Goal: Task Accomplishment & Management: Use online tool/utility

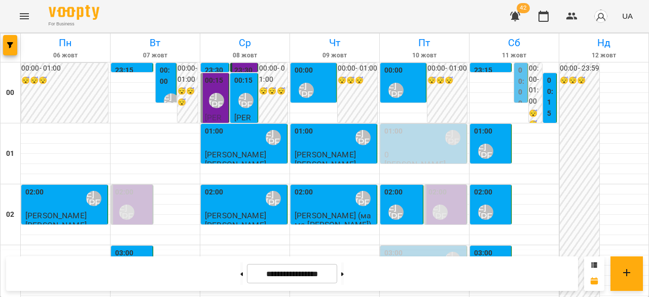
click at [34, 15] on button "Menu" at bounding box center [24, 16] width 24 height 24
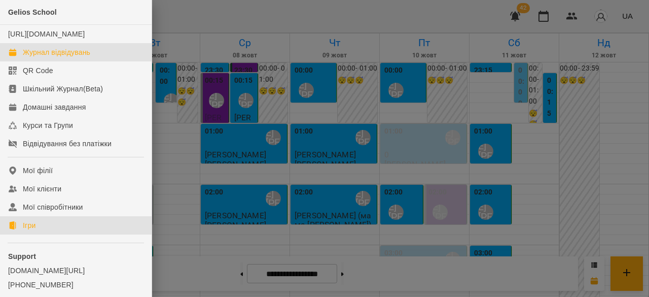
click at [31, 234] on link "Ігри" at bounding box center [76, 225] width 152 height 18
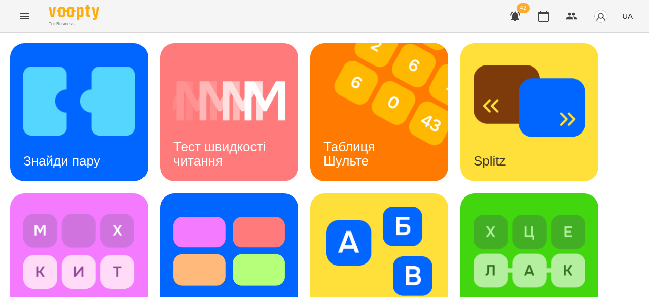
click at [625, 17] on span "UA" at bounding box center [627, 16] width 11 height 11
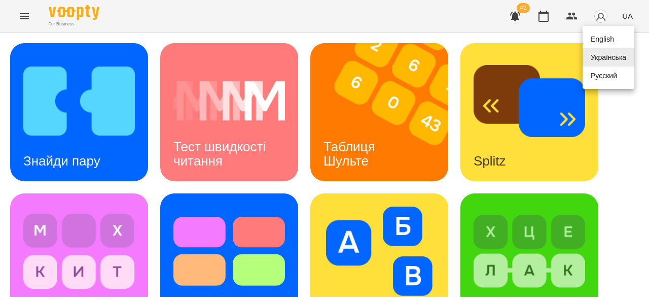
click at [613, 45] on div "English" at bounding box center [609, 39] width 52 height 18
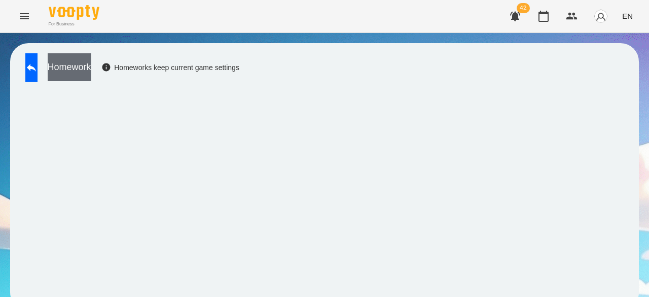
click at [91, 70] on button "Homework" at bounding box center [70, 67] width 44 height 28
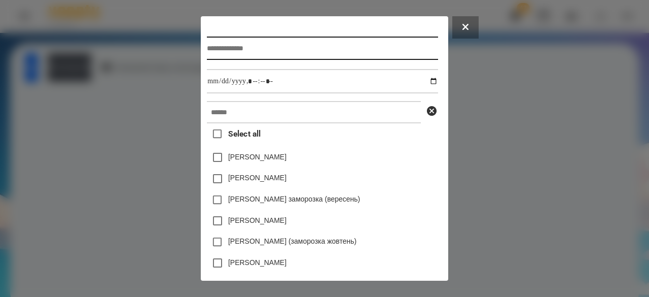
click at [223, 46] on input "text" at bounding box center [322, 48] width 231 height 23
type input "**********"
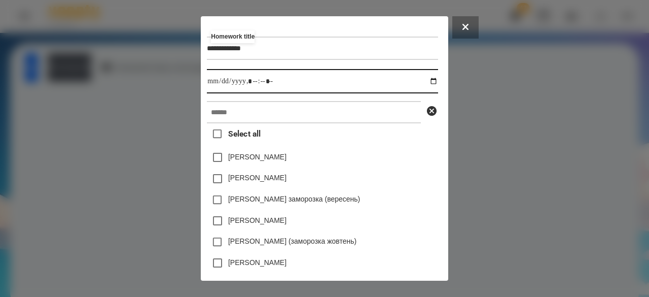
click at [209, 82] on input "datetime-local" at bounding box center [322, 81] width 231 height 24
type input "**********"
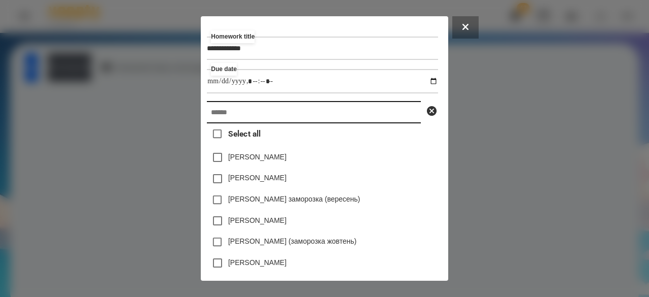
click at [293, 121] on input "text" at bounding box center [314, 112] width 214 height 22
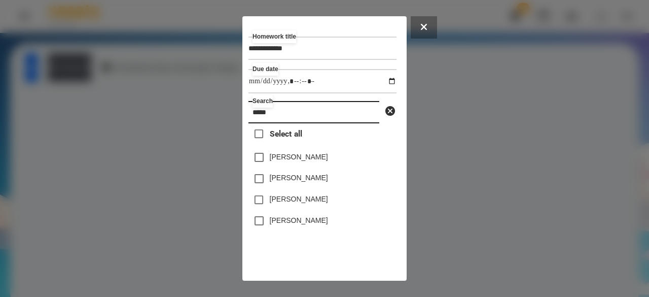
type input "*****"
click at [316, 203] on label "[PERSON_NAME]" at bounding box center [299, 199] width 58 height 10
click at [311, 179] on label "[PERSON_NAME]" at bounding box center [299, 177] width 58 height 10
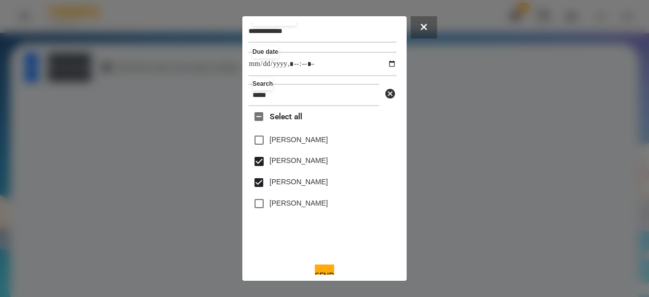
scroll to position [33, 0]
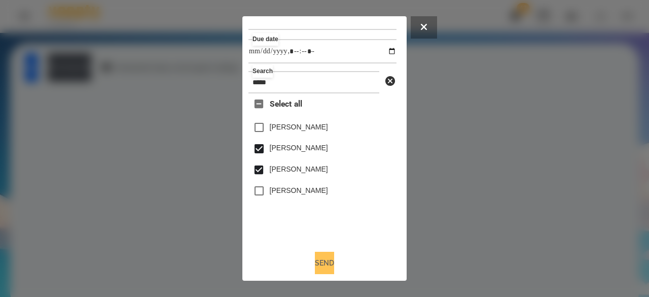
click at [320, 264] on button "Send" at bounding box center [324, 263] width 19 height 22
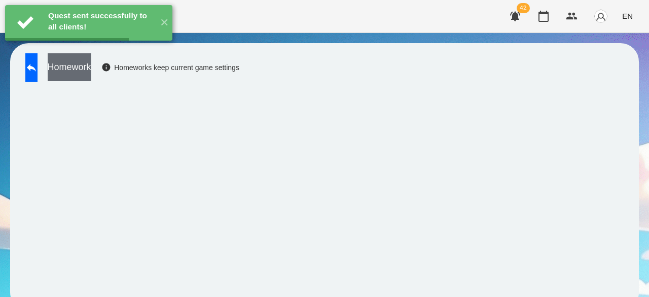
click at [91, 66] on button "Homework" at bounding box center [70, 67] width 44 height 28
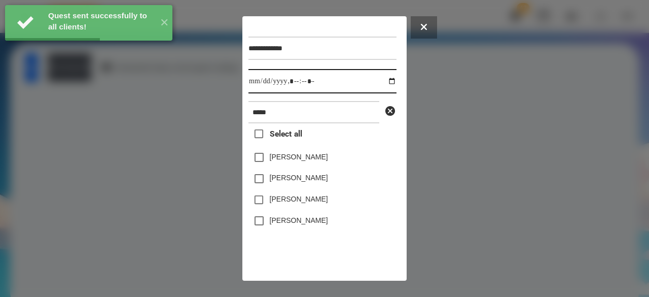
click at [259, 81] on input "datetime-local" at bounding box center [323, 81] width 148 height 24
type input "**********"
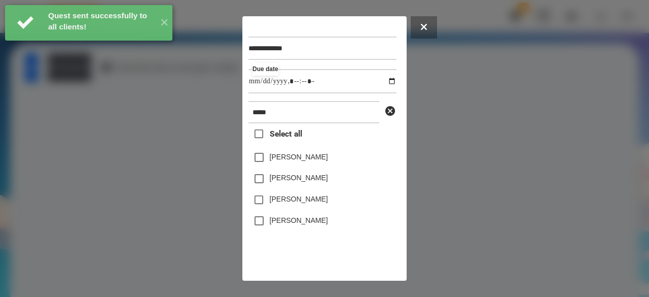
click at [279, 204] on label "[PERSON_NAME]" at bounding box center [299, 199] width 58 height 10
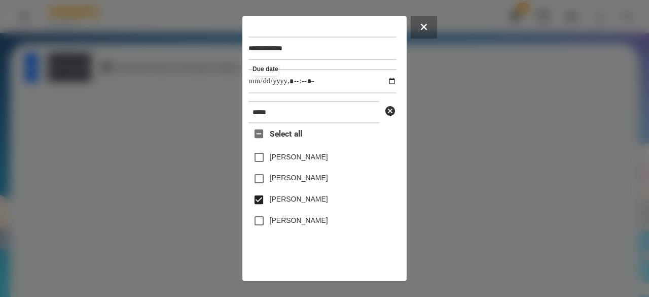
click at [285, 183] on label "[PERSON_NAME]" at bounding box center [299, 177] width 58 height 10
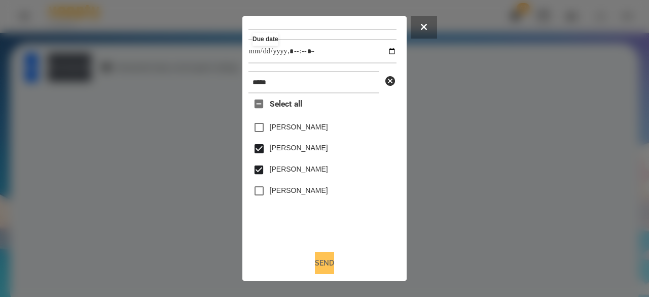
click at [328, 257] on button "Send" at bounding box center [324, 263] width 19 height 22
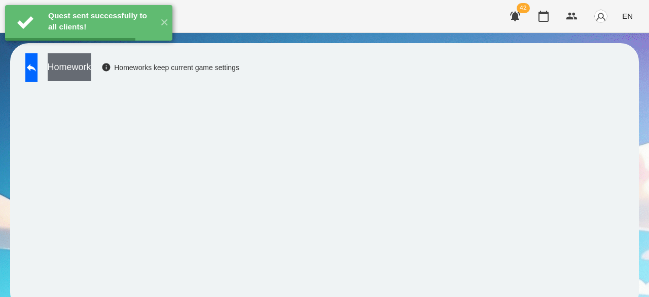
click at [91, 68] on button "Homework" at bounding box center [70, 67] width 44 height 28
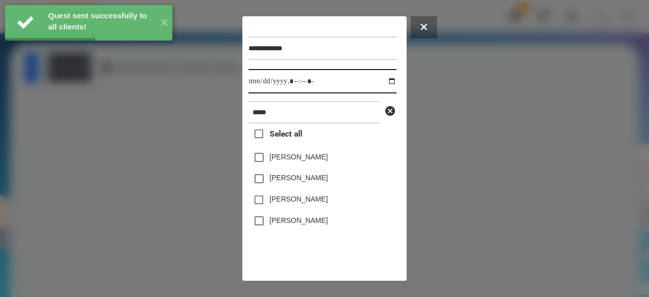
click at [255, 87] on input "datetime-local" at bounding box center [323, 81] width 148 height 24
type input "**********"
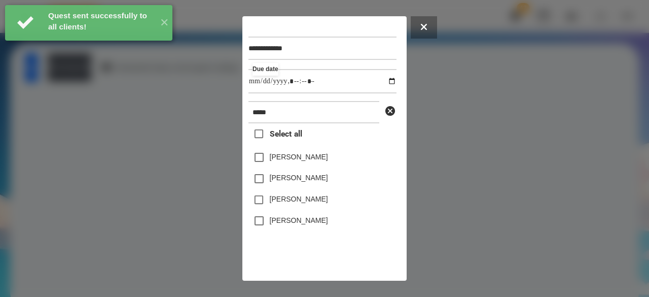
click at [278, 179] on label "[PERSON_NAME]" at bounding box center [299, 177] width 58 height 10
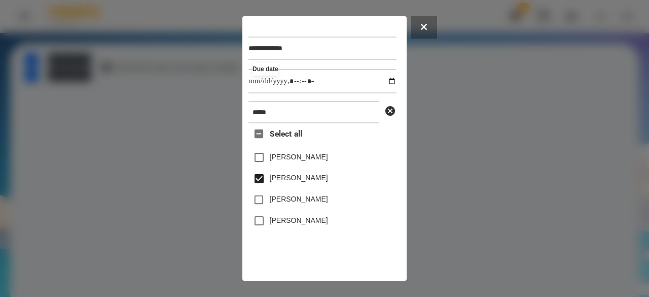
click at [287, 204] on label "[PERSON_NAME]" at bounding box center [299, 199] width 58 height 10
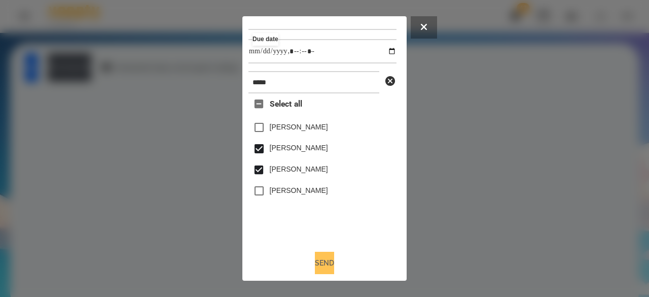
click at [324, 261] on button "Send" at bounding box center [324, 263] width 19 height 22
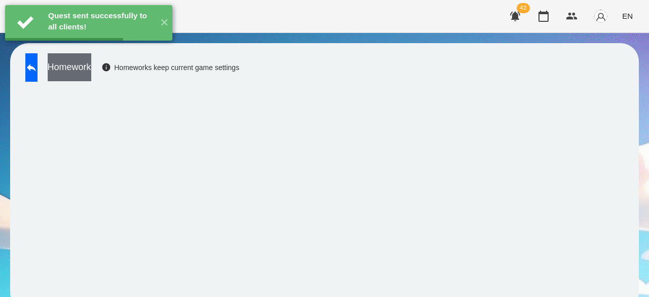
click at [91, 65] on button "Homework" at bounding box center [70, 67] width 44 height 28
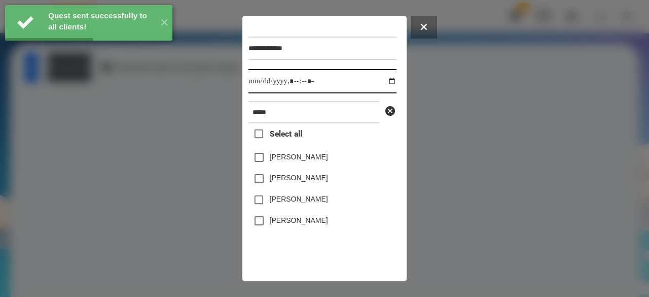
click at [260, 82] on input "datetime-local" at bounding box center [323, 81] width 148 height 24
type input "**********"
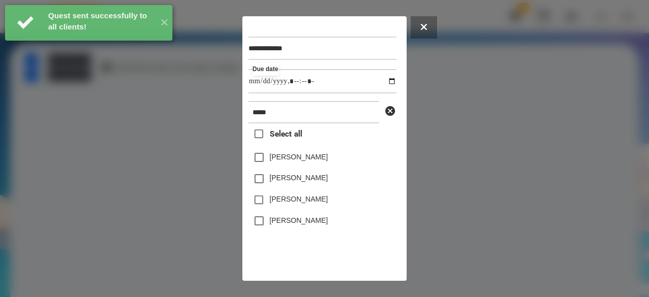
click at [270, 183] on label "[PERSON_NAME]" at bounding box center [299, 177] width 58 height 10
click at [270, 200] on label "[PERSON_NAME]" at bounding box center [299, 199] width 58 height 10
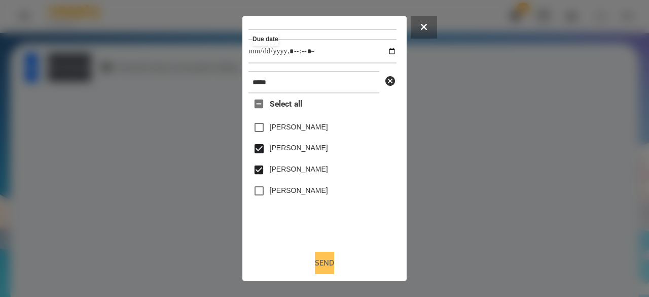
click at [315, 261] on button "Send" at bounding box center [324, 263] width 19 height 22
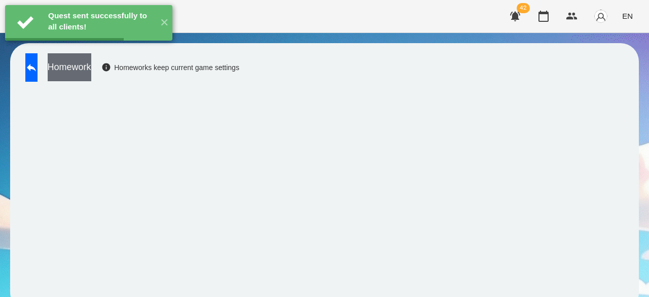
click at [91, 70] on button "Homework" at bounding box center [70, 67] width 44 height 28
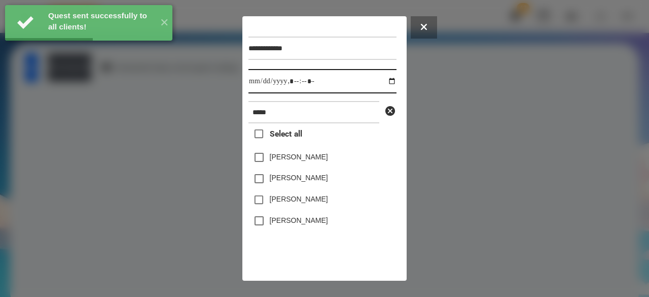
click at [253, 80] on input "datetime-local" at bounding box center [323, 81] width 148 height 24
type input "**********"
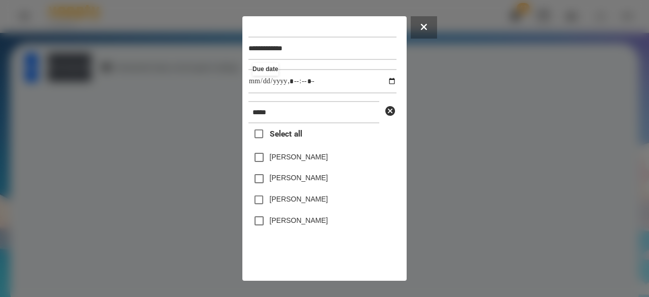
drag, startPoint x: 275, startPoint y: 179, endPoint x: 276, endPoint y: 185, distance: 6.2
click at [275, 180] on label "[PERSON_NAME]" at bounding box center [299, 177] width 58 height 10
click at [280, 203] on label "[PERSON_NAME]" at bounding box center [299, 199] width 58 height 10
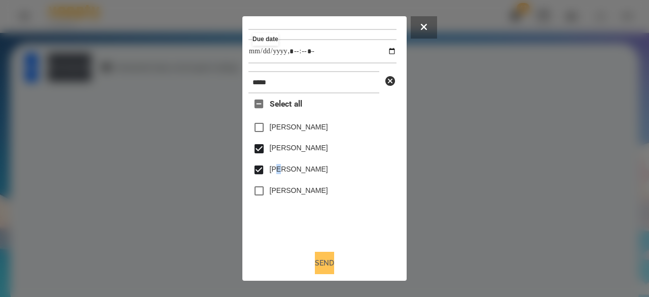
click at [318, 267] on button "Send" at bounding box center [324, 263] width 19 height 22
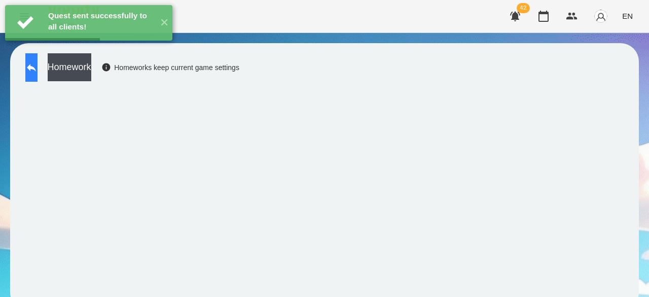
click at [36, 65] on icon at bounding box center [31, 68] width 9 height 8
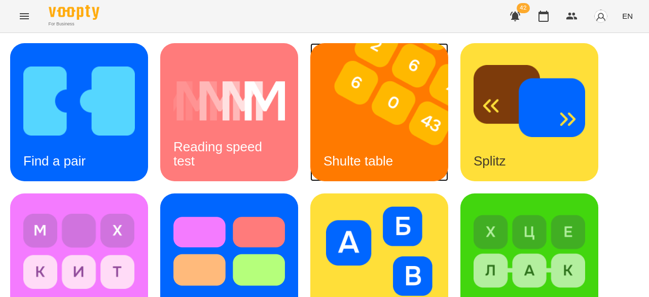
click at [414, 123] on img at bounding box center [385, 112] width 151 height 138
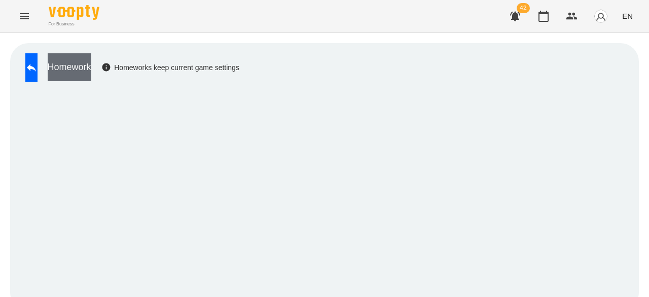
click at [91, 65] on button "Homework" at bounding box center [70, 67] width 44 height 28
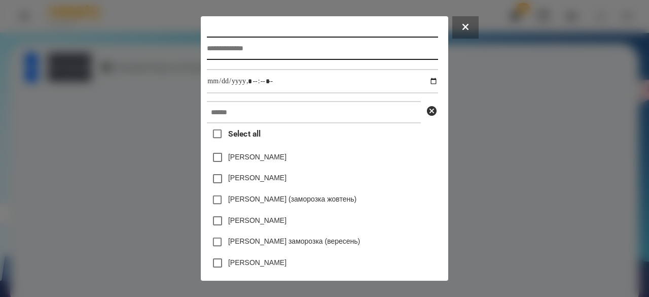
click at [250, 48] on input "text" at bounding box center [322, 48] width 231 height 23
type input "**********"
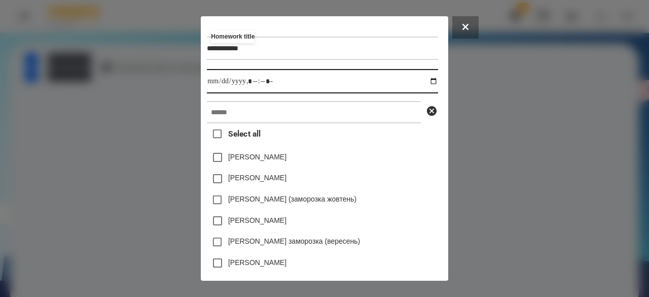
click at [207, 83] on input "datetime-local" at bounding box center [322, 81] width 231 height 24
type input "**********"
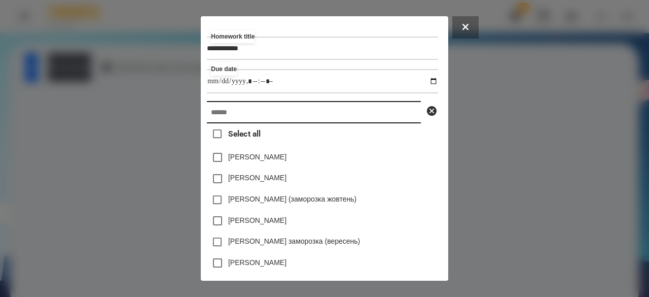
click at [223, 121] on input "text" at bounding box center [314, 112] width 214 height 22
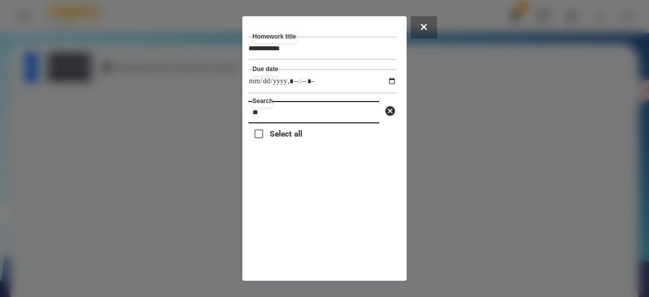
type input "*"
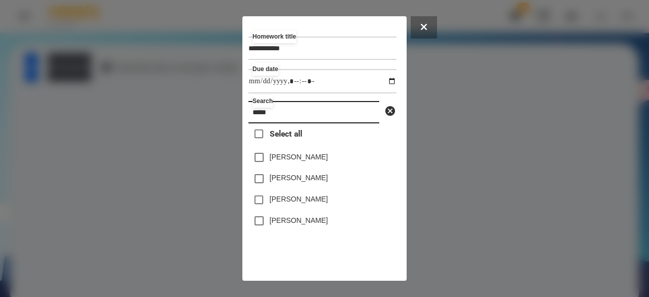
type input "*****"
drag, startPoint x: 294, startPoint y: 182, endPoint x: 289, endPoint y: 201, distance: 19.9
click at [294, 182] on label "[PERSON_NAME]" at bounding box center [299, 177] width 58 height 10
click at [288, 201] on label "[PERSON_NAME]" at bounding box center [299, 199] width 58 height 10
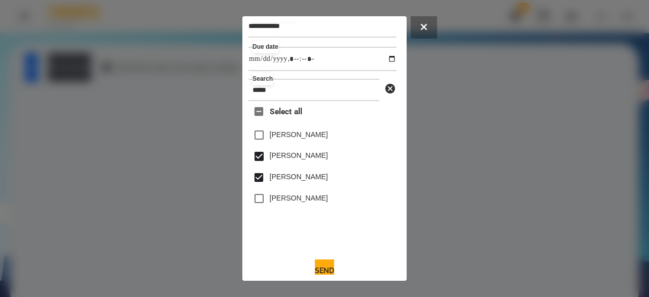
scroll to position [33, 0]
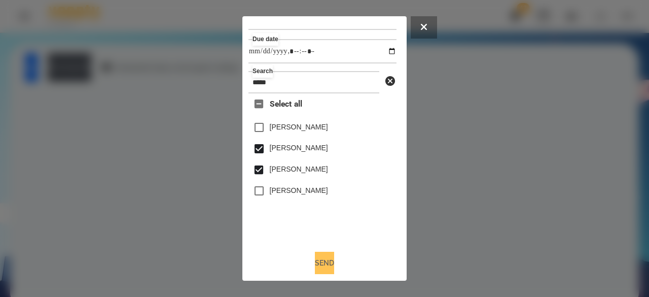
click at [330, 262] on button "Send" at bounding box center [324, 263] width 19 height 22
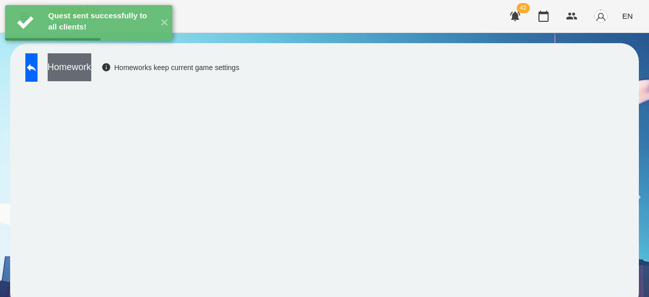
click at [91, 71] on button "Homework" at bounding box center [70, 67] width 44 height 28
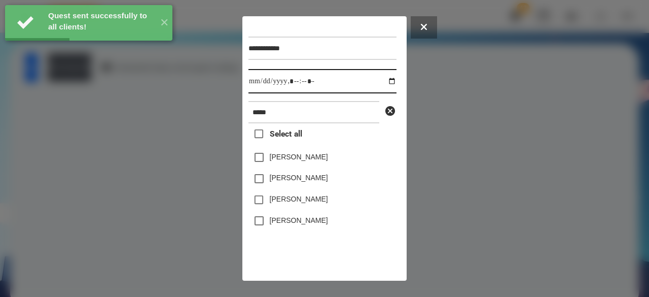
click at [257, 89] on input "datetime-local" at bounding box center [323, 81] width 148 height 24
type input "**********"
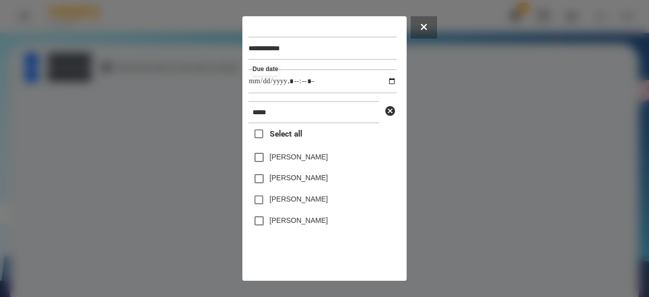
click at [270, 180] on label "[PERSON_NAME]" at bounding box center [299, 177] width 58 height 10
click at [274, 203] on label "[PERSON_NAME]" at bounding box center [299, 199] width 58 height 10
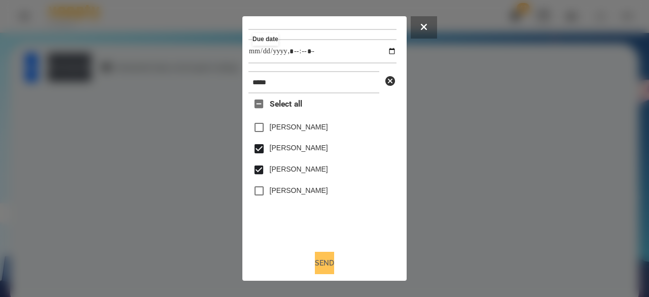
click at [321, 259] on button "Send" at bounding box center [324, 263] width 19 height 22
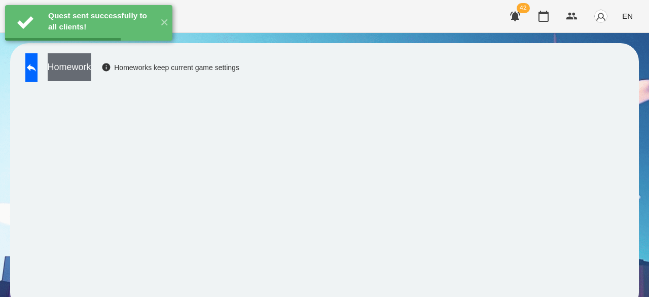
click at [91, 72] on button "Homework" at bounding box center [70, 67] width 44 height 28
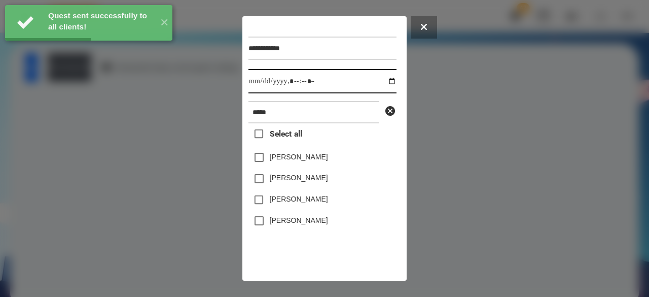
click at [262, 84] on input "datetime-local" at bounding box center [323, 81] width 148 height 24
type input "**********"
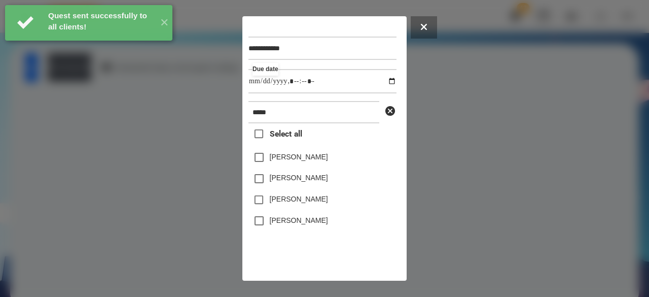
click at [277, 180] on label "[PERSON_NAME]" at bounding box center [299, 177] width 58 height 10
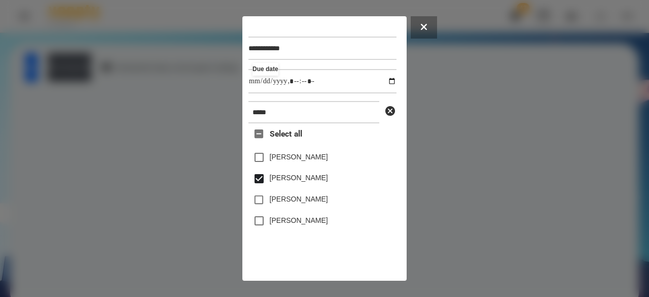
click at [280, 200] on label "[PERSON_NAME]" at bounding box center [299, 199] width 58 height 10
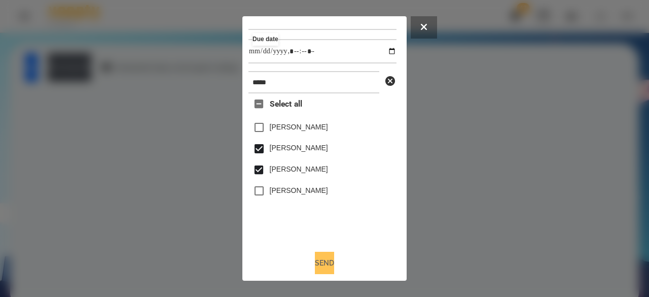
click at [329, 262] on button "Send" at bounding box center [324, 263] width 19 height 22
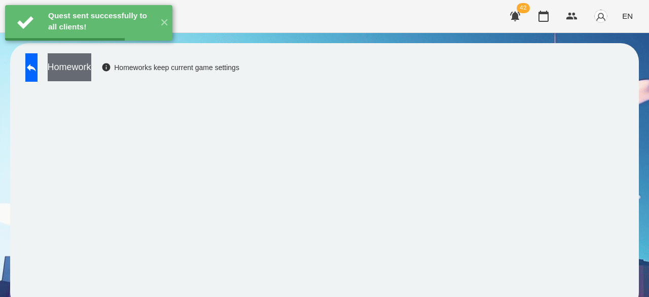
click at [91, 73] on button "Homework" at bounding box center [70, 67] width 44 height 28
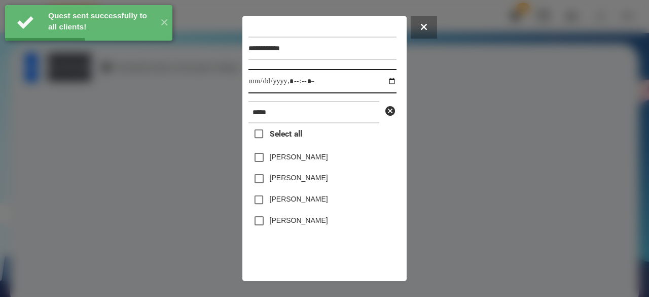
click at [256, 82] on input "datetime-local" at bounding box center [323, 81] width 148 height 24
type input "**********"
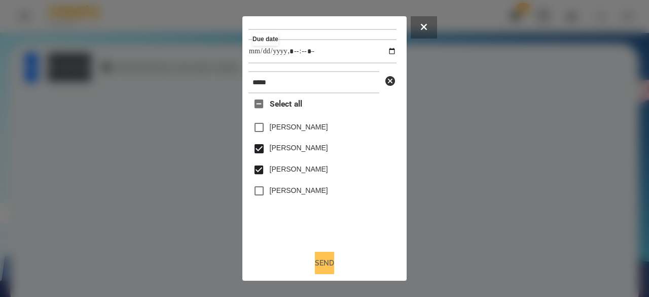
click at [315, 258] on button "Send" at bounding box center [324, 263] width 19 height 22
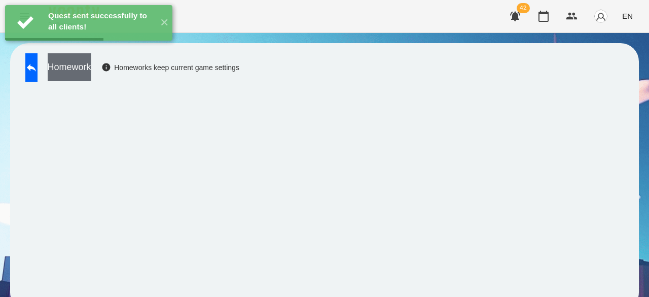
click at [91, 66] on button "Homework" at bounding box center [70, 67] width 44 height 28
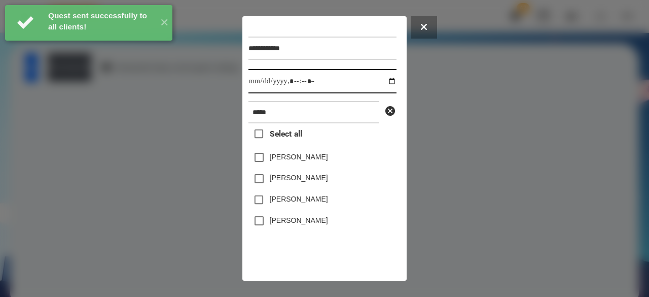
click at [262, 87] on input "datetime-local" at bounding box center [323, 81] width 148 height 24
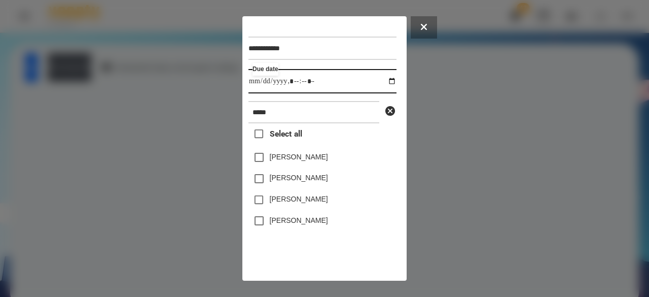
type input "**********"
click at [283, 181] on label "[PERSON_NAME]" at bounding box center [299, 177] width 58 height 10
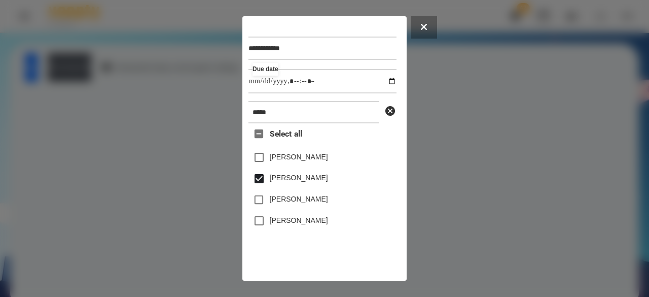
click at [284, 198] on label "[PERSON_NAME]" at bounding box center [299, 199] width 58 height 10
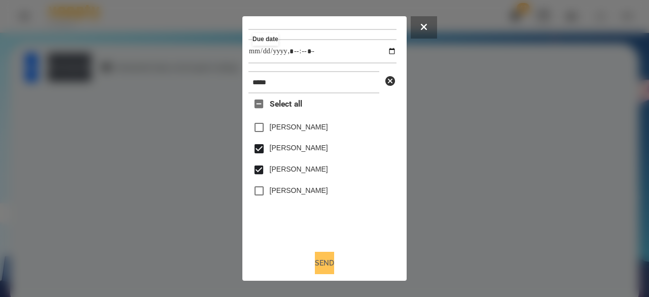
click at [323, 261] on button "Send" at bounding box center [324, 263] width 19 height 22
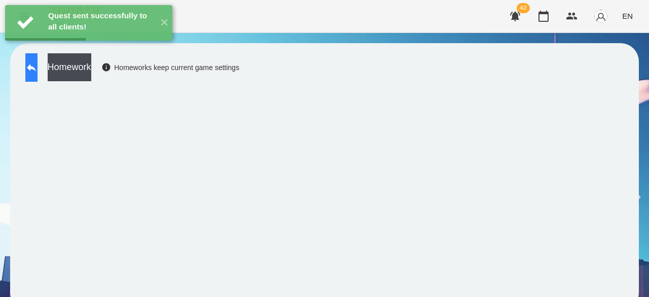
click at [25, 70] on button at bounding box center [31, 67] width 12 height 28
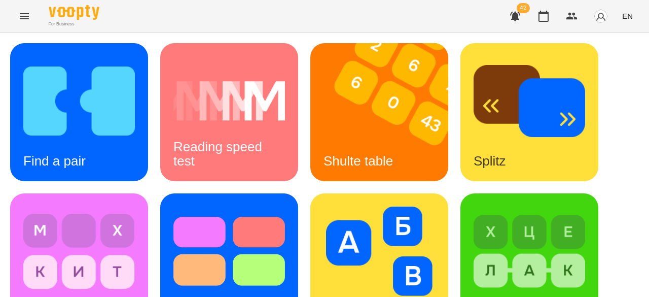
scroll to position [101, 0]
click at [136, 193] on div "Fillwords" at bounding box center [79, 262] width 138 height 138
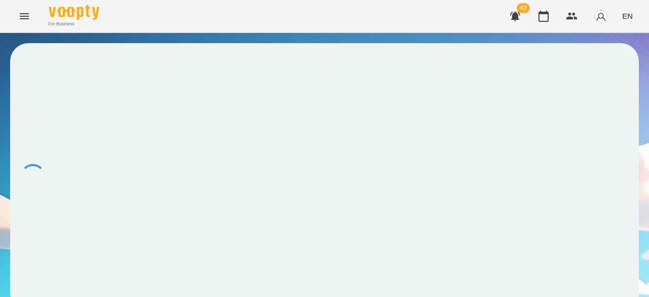
scroll to position [1, 0]
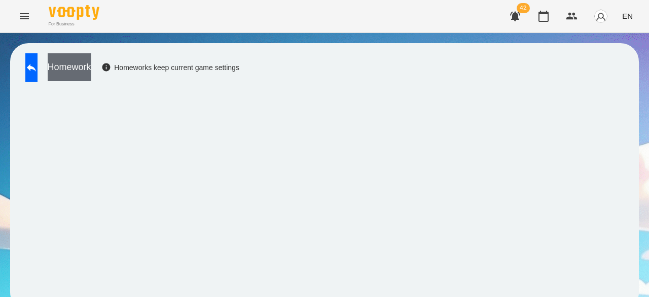
click at [91, 69] on button "Homework" at bounding box center [70, 67] width 44 height 28
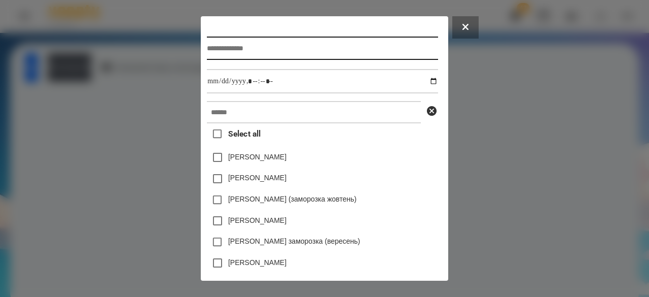
click at [262, 53] on input "text" at bounding box center [322, 48] width 231 height 23
type input "**********"
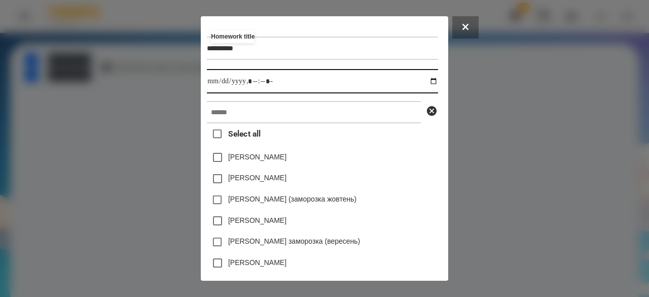
click at [207, 89] on input "datetime-local" at bounding box center [322, 81] width 231 height 24
type input "**********"
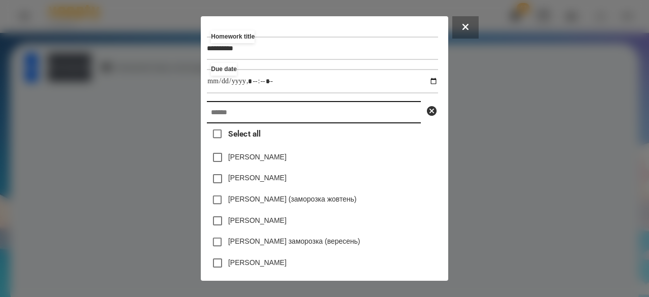
click at [223, 114] on input "text" at bounding box center [314, 112] width 214 height 22
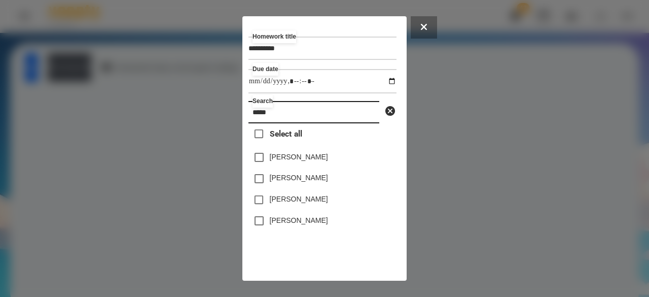
type input "*****"
click at [290, 180] on label "[PERSON_NAME]" at bounding box center [299, 177] width 58 height 10
click at [292, 197] on label "[PERSON_NAME]" at bounding box center [299, 199] width 58 height 10
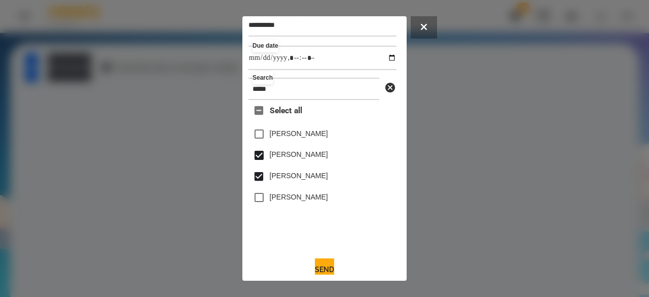
scroll to position [33, 0]
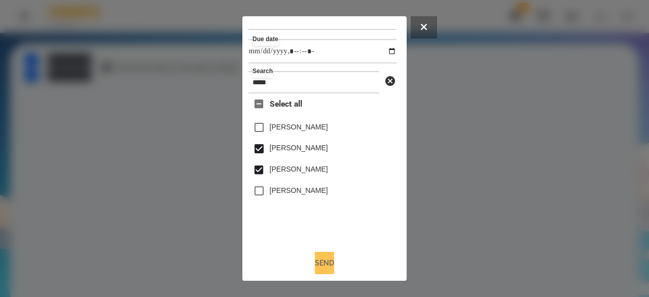
click at [323, 255] on button "Send" at bounding box center [324, 263] width 19 height 22
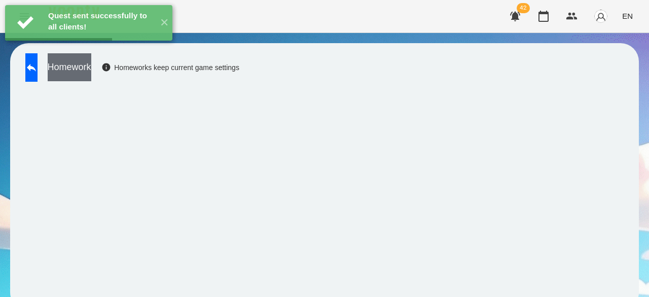
click at [91, 74] on button "Homework" at bounding box center [70, 67] width 44 height 28
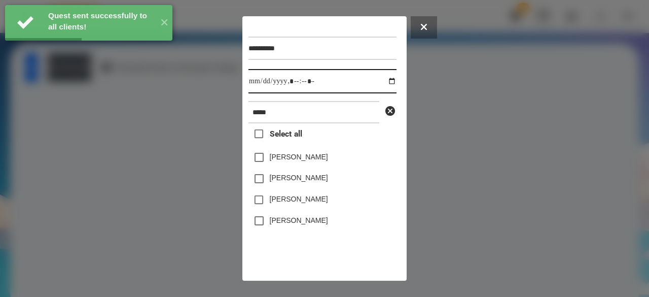
click at [255, 84] on input "datetime-local" at bounding box center [323, 81] width 148 height 24
type input "**********"
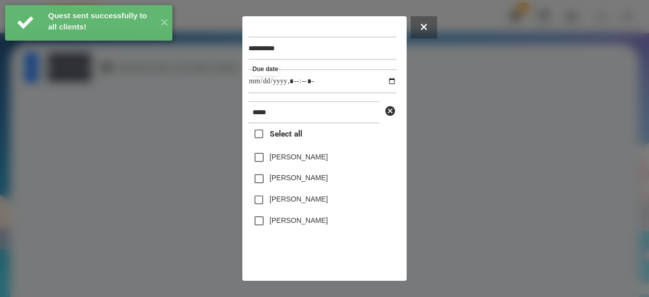
click at [287, 181] on label "[PERSON_NAME]" at bounding box center [299, 177] width 58 height 10
click at [285, 203] on label "[PERSON_NAME]" at bounding box center [299, 199] width 58 height 10
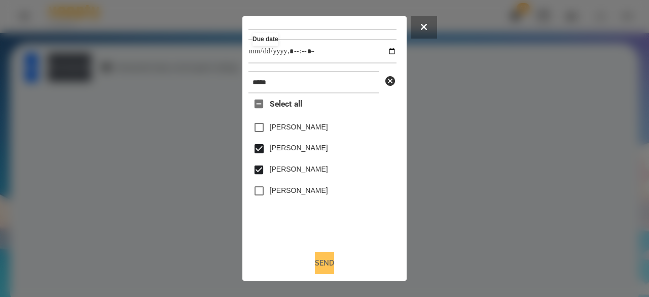
click at [317, 258] on button "Send" at bounding box center [324, 263] width 19 height 22
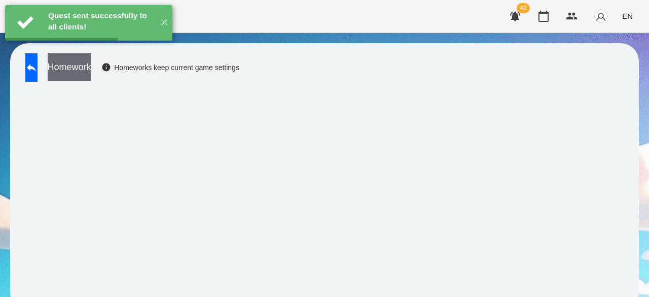
click at [91, 76] on button "Homework" at bounding box center [70, 67] width 44 height 28
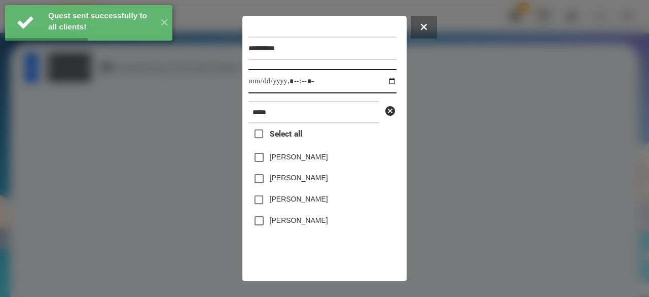
click at [255, 90] on input "datetime-local" at bounding box center [323, 81] width 148 height 24
type input "**********"
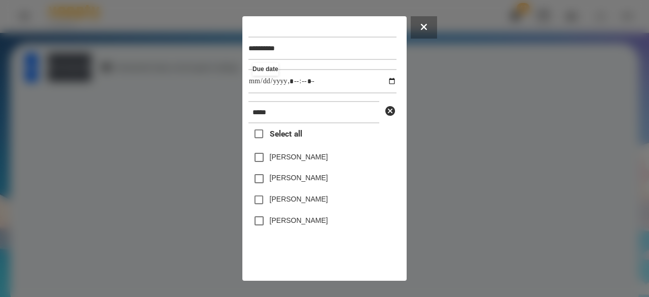
click at [288, 183] on label "[PERSON_NAME]" at bounding box center [299, 177] width 58 height 10
click at [286, 200] on label "[PERSON_NAME]" at bounding box center [299, 199] width 58 height 10
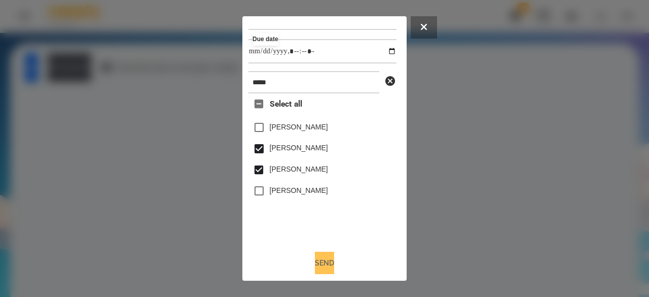
click at [315, 262] on button "Send" at bounding box center [324, 263] width 19 height 22
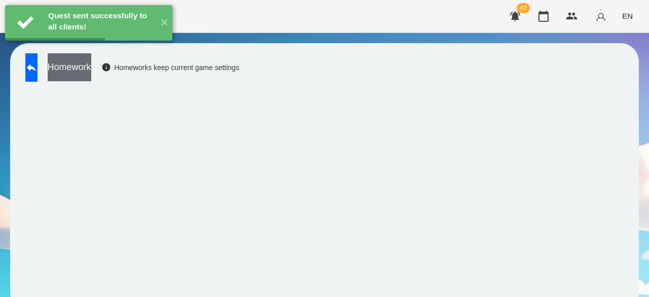
click at [91, 69] on button "Homework" at bounding box center [70, 67] width 44 height 28
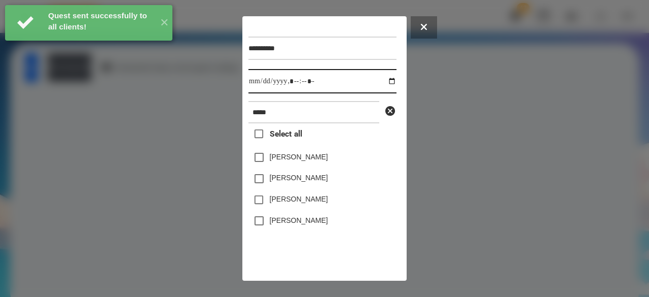
click at [256, 86] on input "datetime-local" at bounding box center [323, 81] width 148 height 24
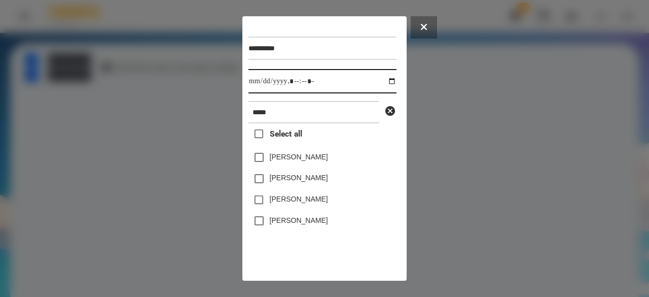
type input "**********"
click at [287, 183] on label "[PERSON_NAME]" at bounding box center [299, 177] width 58 height 10
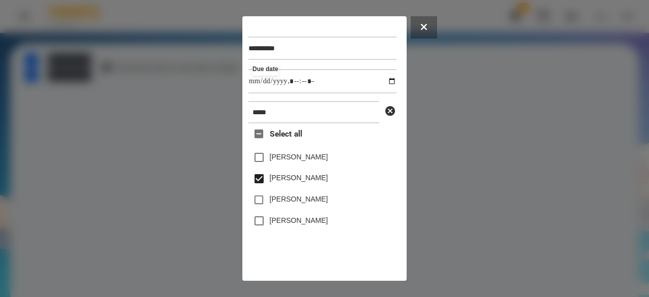
click at [285, 199] on label "[PERSON_NAME]" at bounding box center [299, 199] width 58 height 10
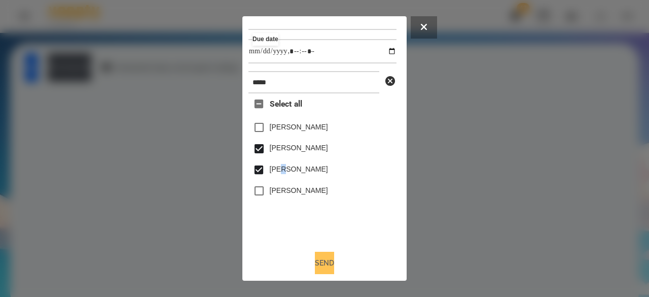
click at [321, 256] on button "Send" at bounding box center [324, 263] width 19 height 22
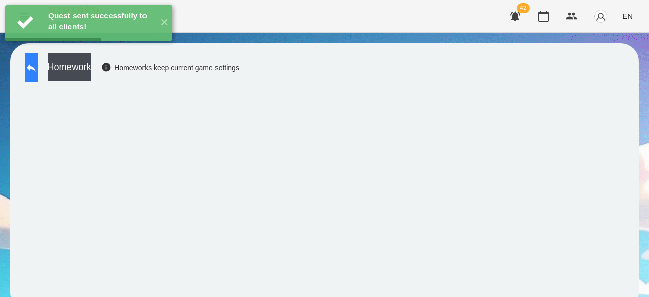
click at [36, 66] on icon at bounding box center [31, 68] width 9 height 8
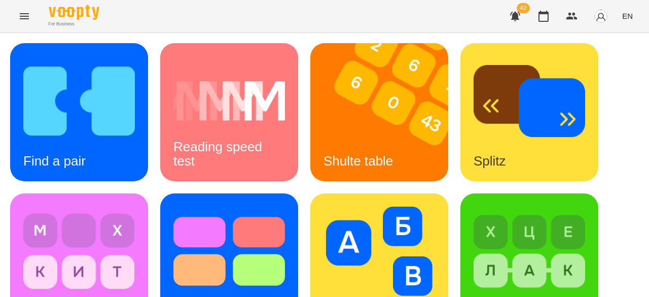
click at [28, 14] on icon "Menu" at bounding box center [24, 16] width 9 height 6
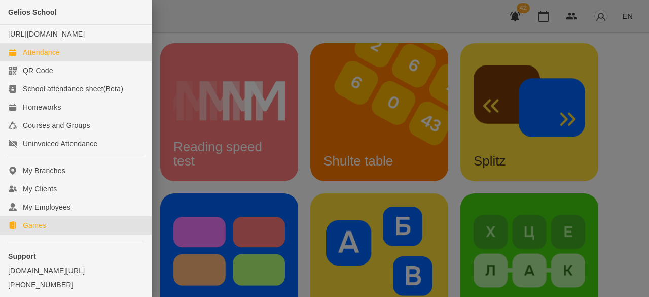
click at [56, 57] on div "Attendance" at bounding box center [41, 52] width 37 height 10
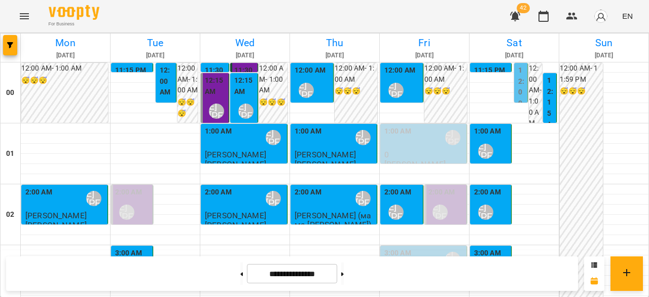
scroll to position [1065, 0]
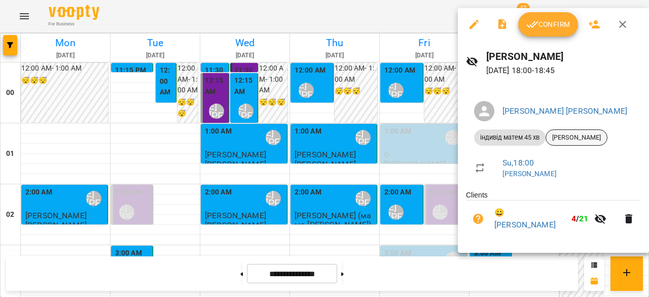
click at [583, 134] on span "[PERSON_NAME]" at bounding box center [576, 137] width 61 height 9
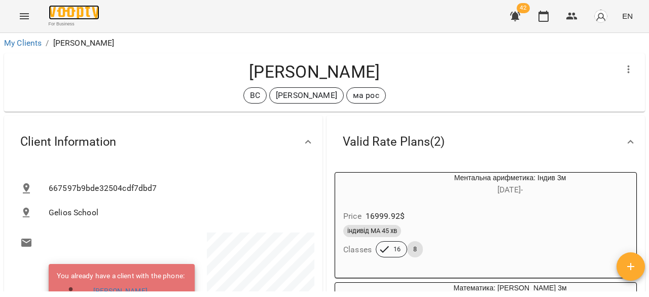
click at [60, 18] on img at bounding box center [74, 12] width 51 height 15
